Goal: Check status: Check status

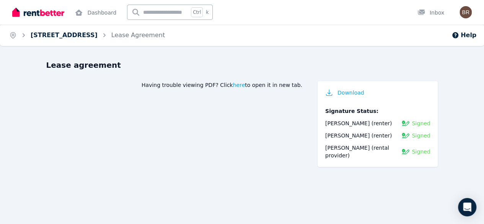
click at [69, 35] on link "[STREET_ADDRESS]" at bounding box center [64, 34] width 67 height 7
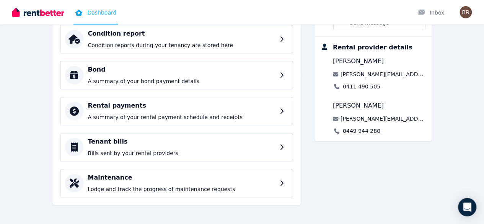
scroll to position [151, 0]
click at [88, 113] on p "A summary of your rental payment schedule and receipts" at bounding box center [183, 117] width 190 height 8
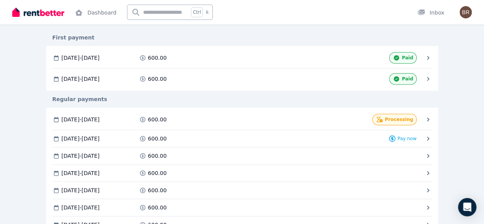
scroll to position [153, 0]
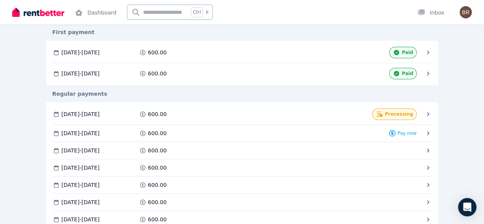
click at [0, 0] on span "Processing" at bounding box center [0, 0] width 0 height 0
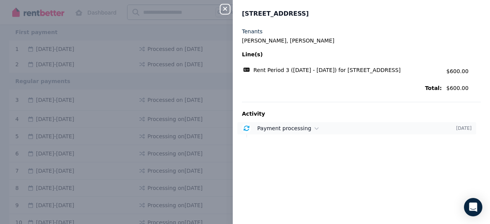
click at [263, 127] on span "Payment processing" at bounding box center [284, 128] width 54 height 6
click at [223, 7] on icon "button" at bounding box center [224, 9] width 9 height 6
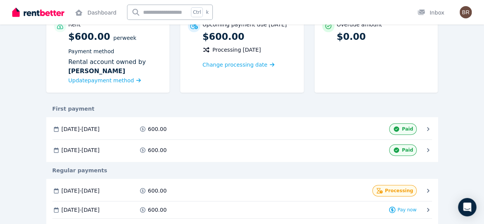
scroll to position [0, 0]
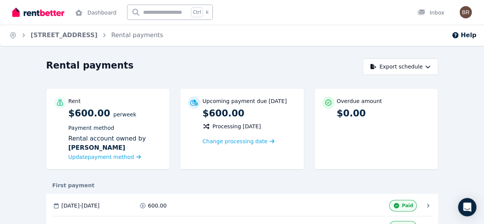
click at [235, 69] on div "Rental payments" at bounding box center [202, 66] width 312 height 15
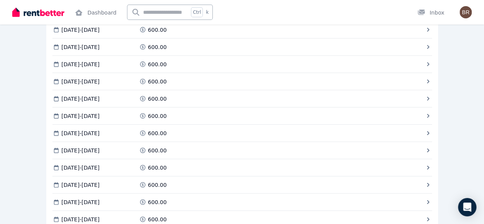
scroll to position [938, 0]
